Goal: Task Accomplishment & Management: Complete application form

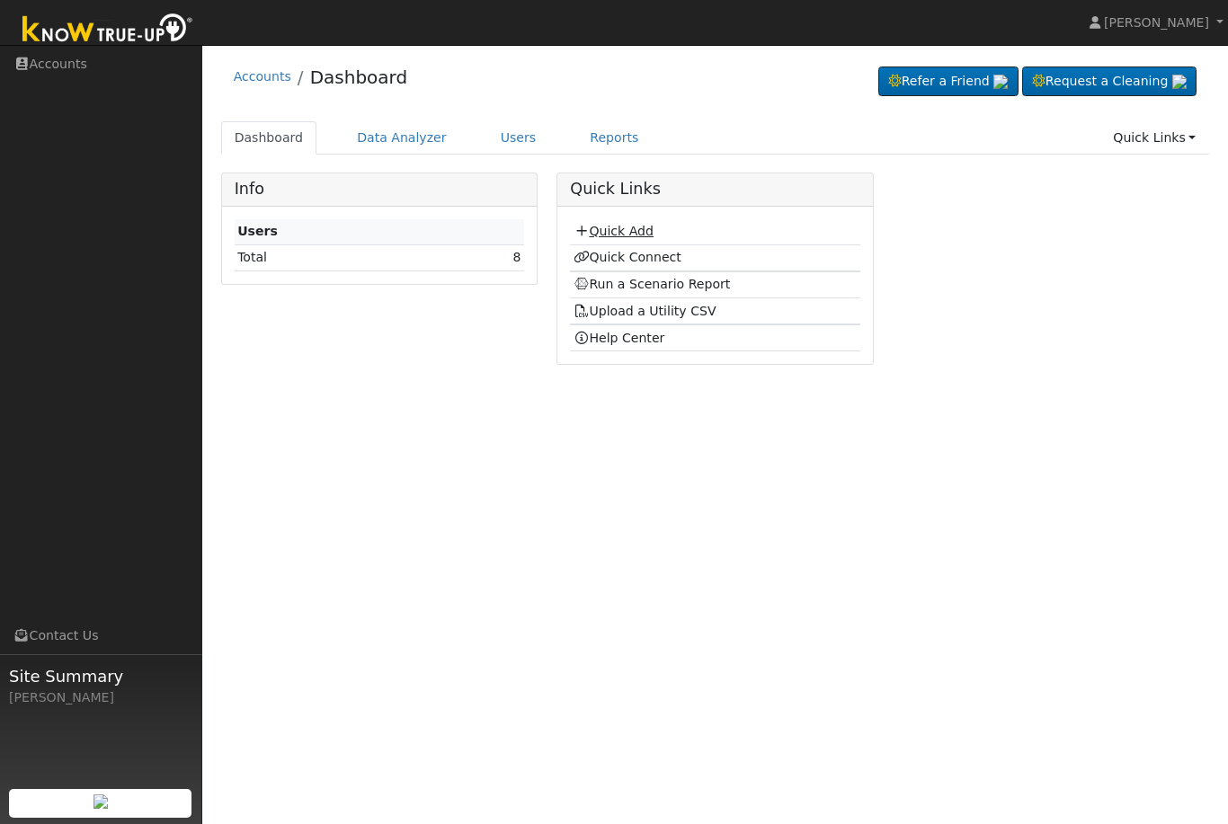
click at [617, 226] on link "Quick Add" at bounding box center [613, 231] width 80 height 14
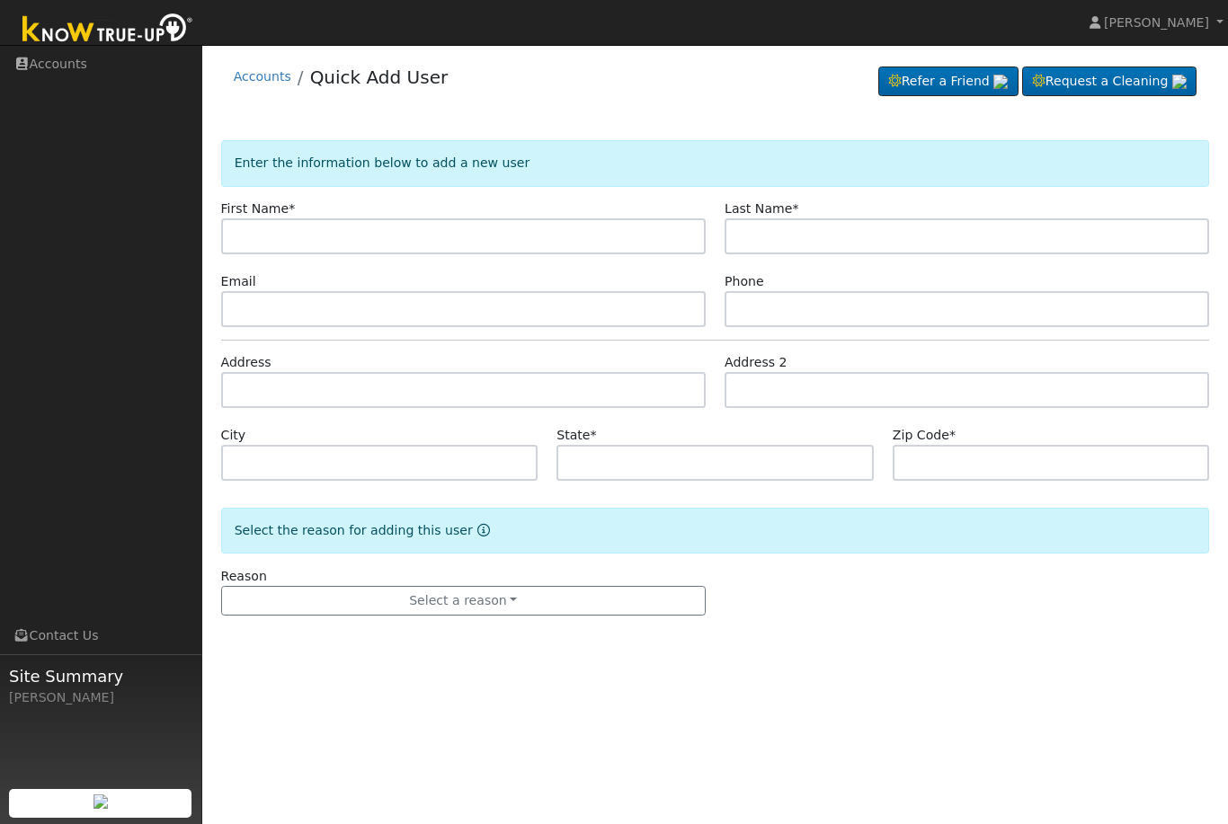
type input "E"
type input "[PERSON_NAME]"
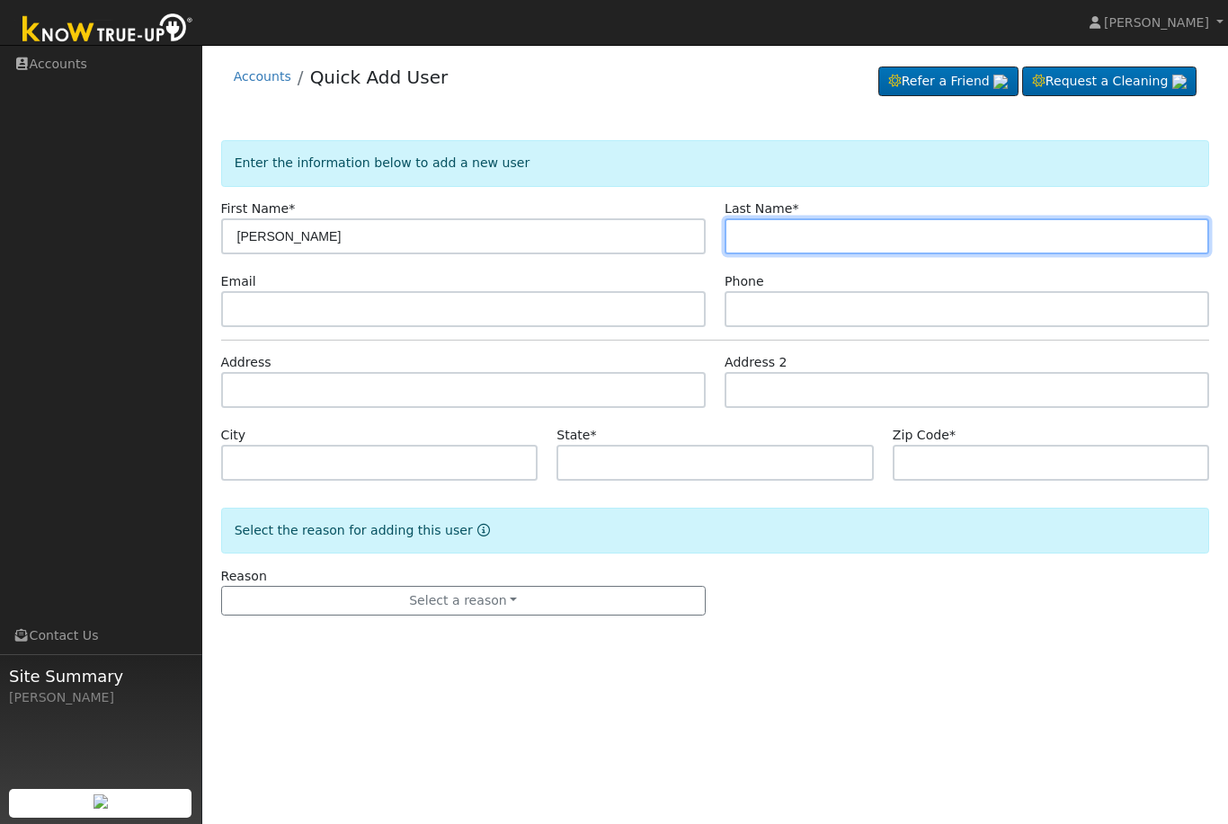
click at [875, 238] on input "text" at bounding box center [966, 236] width 484 height 36
type input "m"
type input "[PERSON_NAME]"
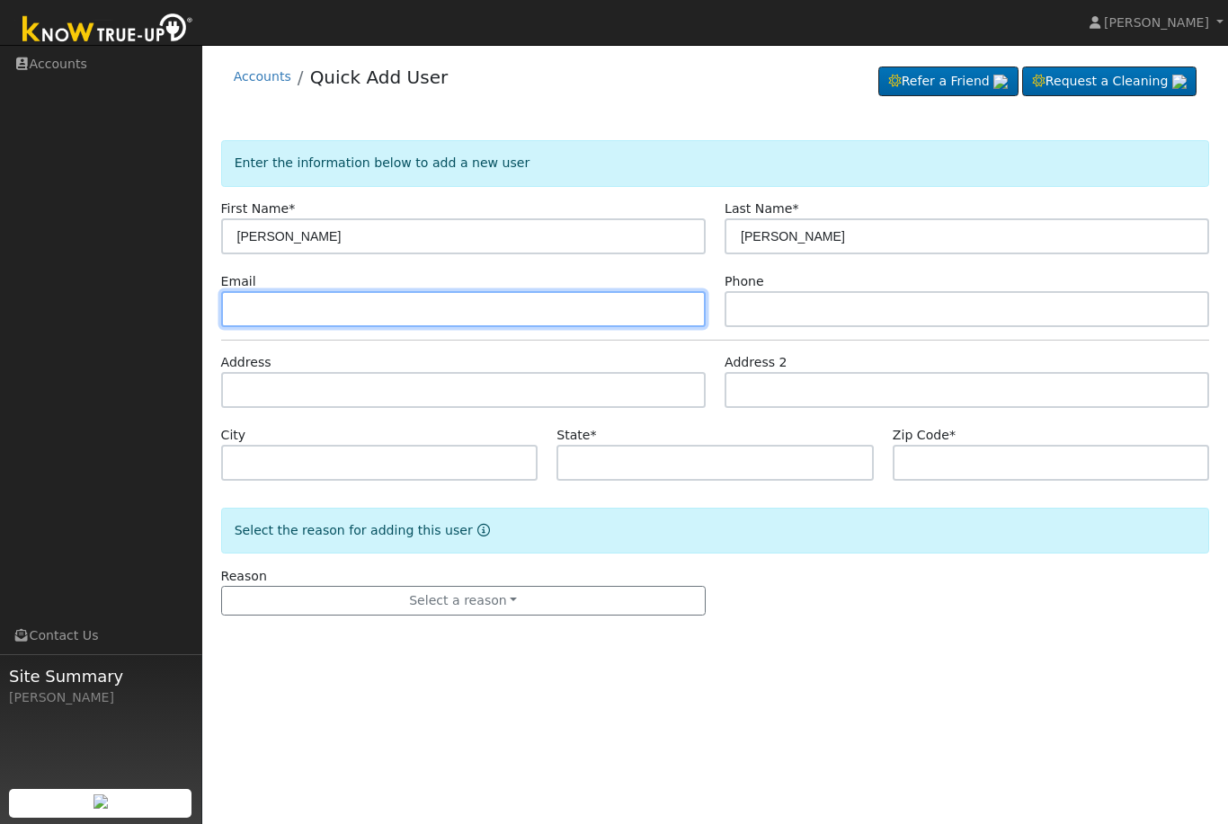
click at [523, 311] on input "text" at bounding box center [463, 309] width 484 height 36
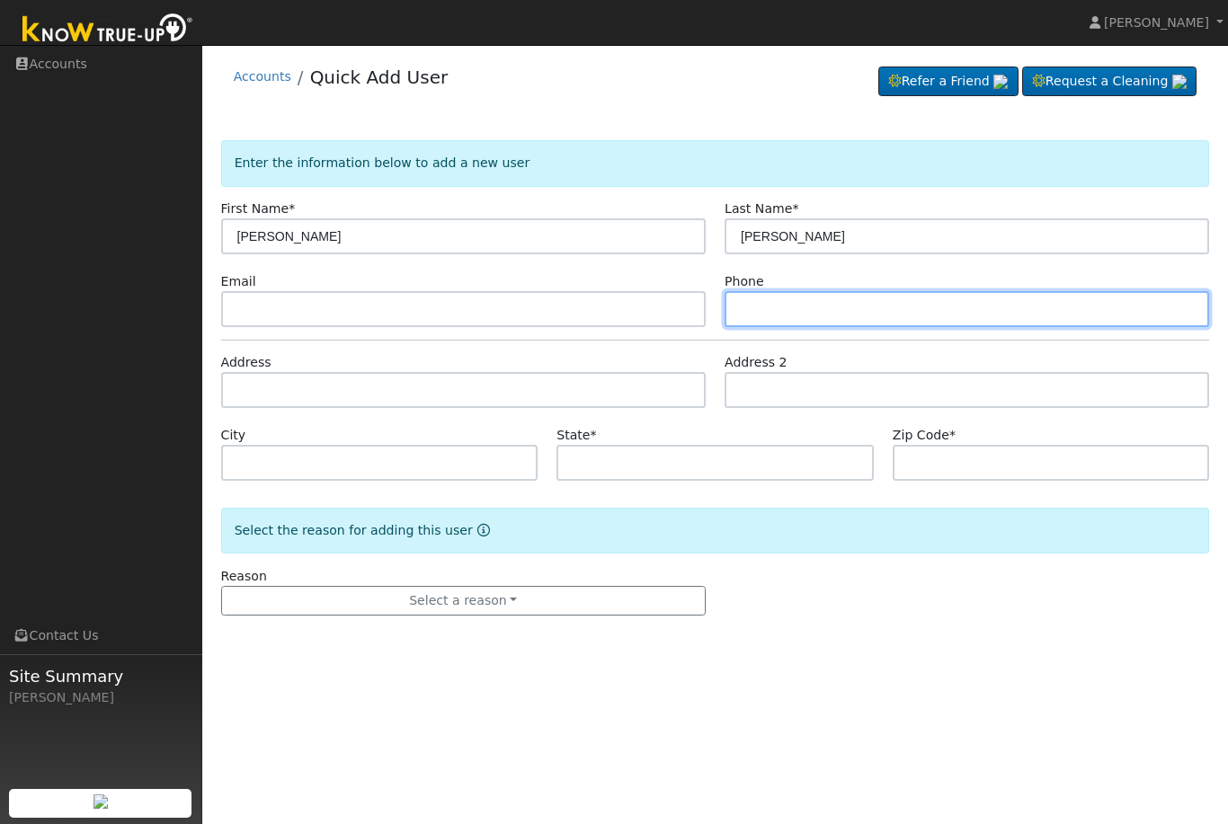
click at [897, 308] on input "text" at bounding box center [966, 309] width 484 height 36
type input "2096316565"
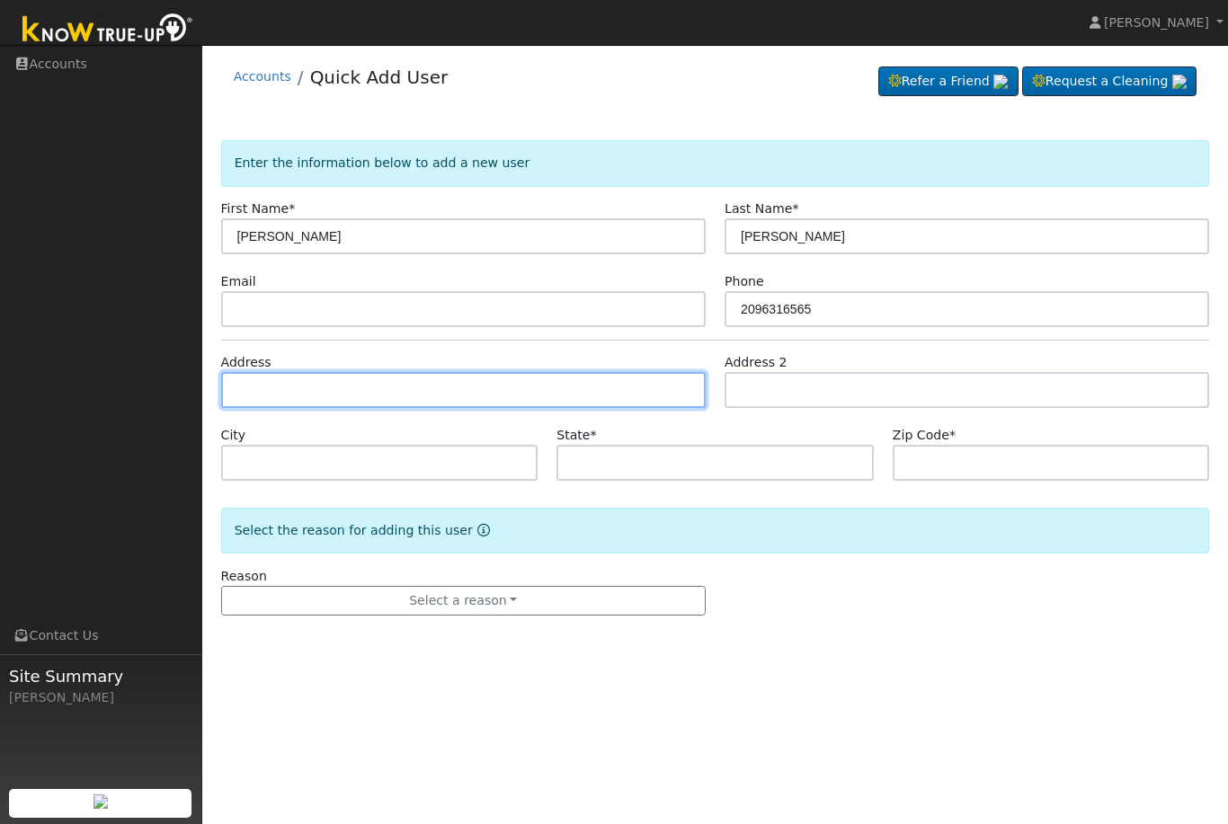
click at [481, 401] on input "text" at bounding box center [463, 390] width 484 height 36
type input "[STREET_ADDRESS]"
type input "Merced"
type input "CA"
type input "95348"
